Goal: Task Accomplishment & Management: Manage account settings

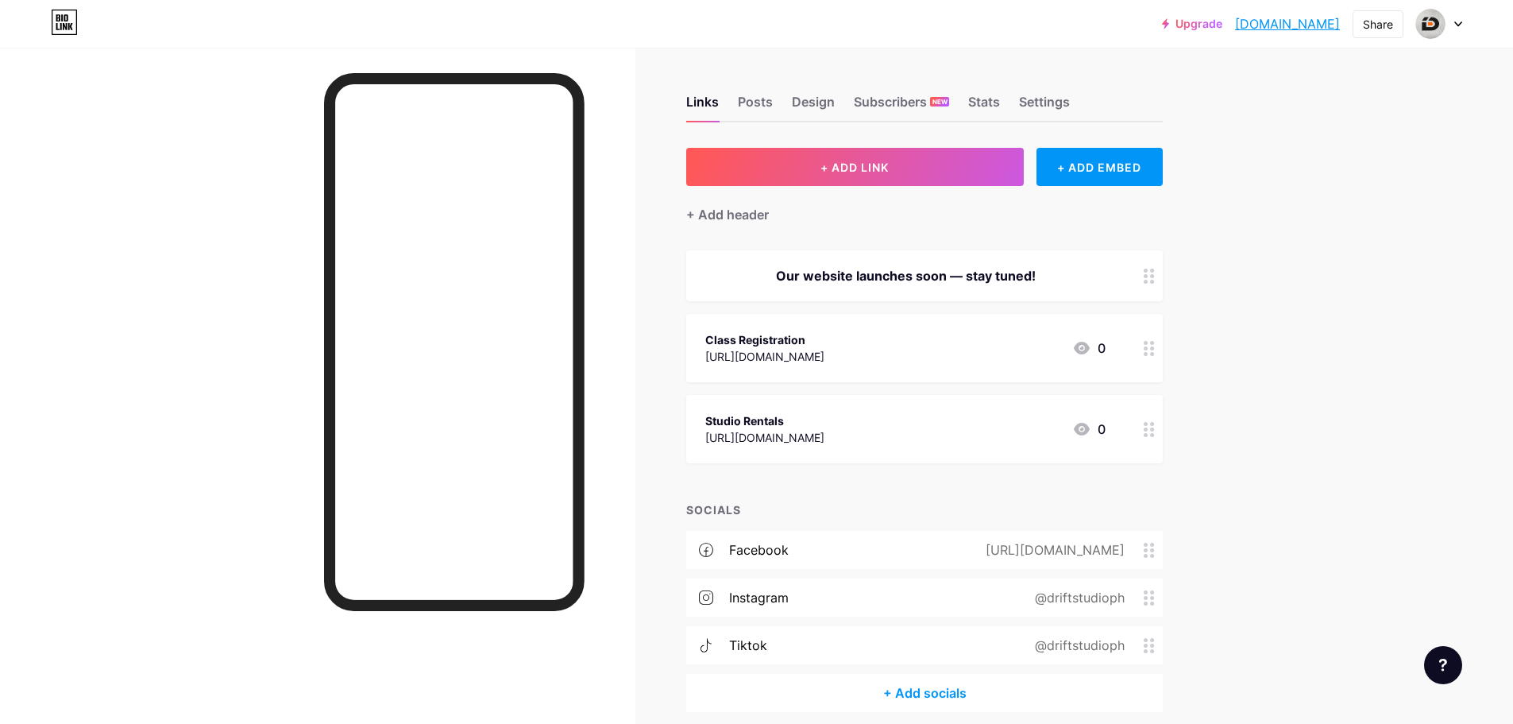
click at [652, 517] on div "Links Posts Design Subscribers NEW Stats Settings + ADD LINK + ADD EMBED + Add …" at bounding box center [615, 420] width 1230 height 744
click at [1101, 351] on div "32" at bounding box center [1085, 347] width 41 height 19
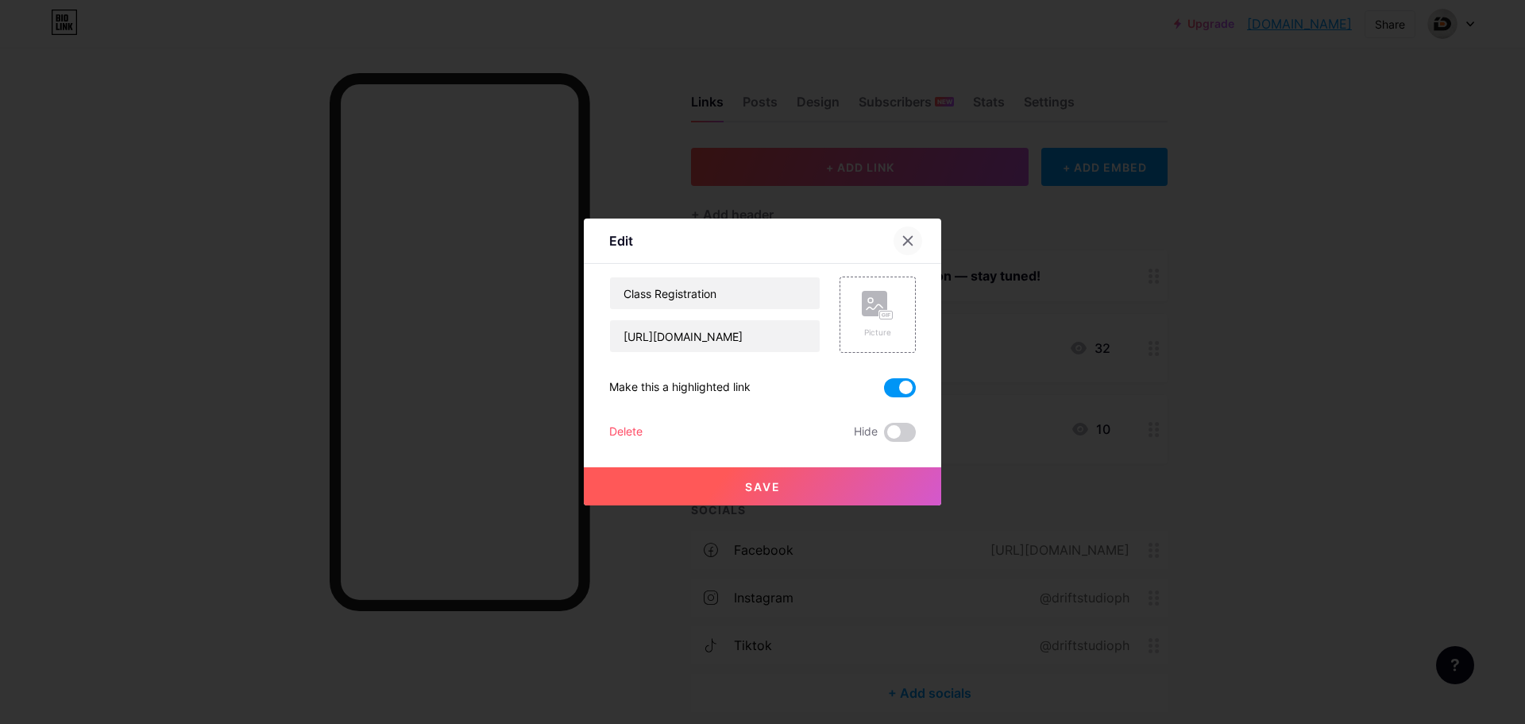
click at [903, 239] on icon at bounding box center [908, 240] width 13 height 13
